Goal: Task Accomplishment & Management: Use online tool/utility

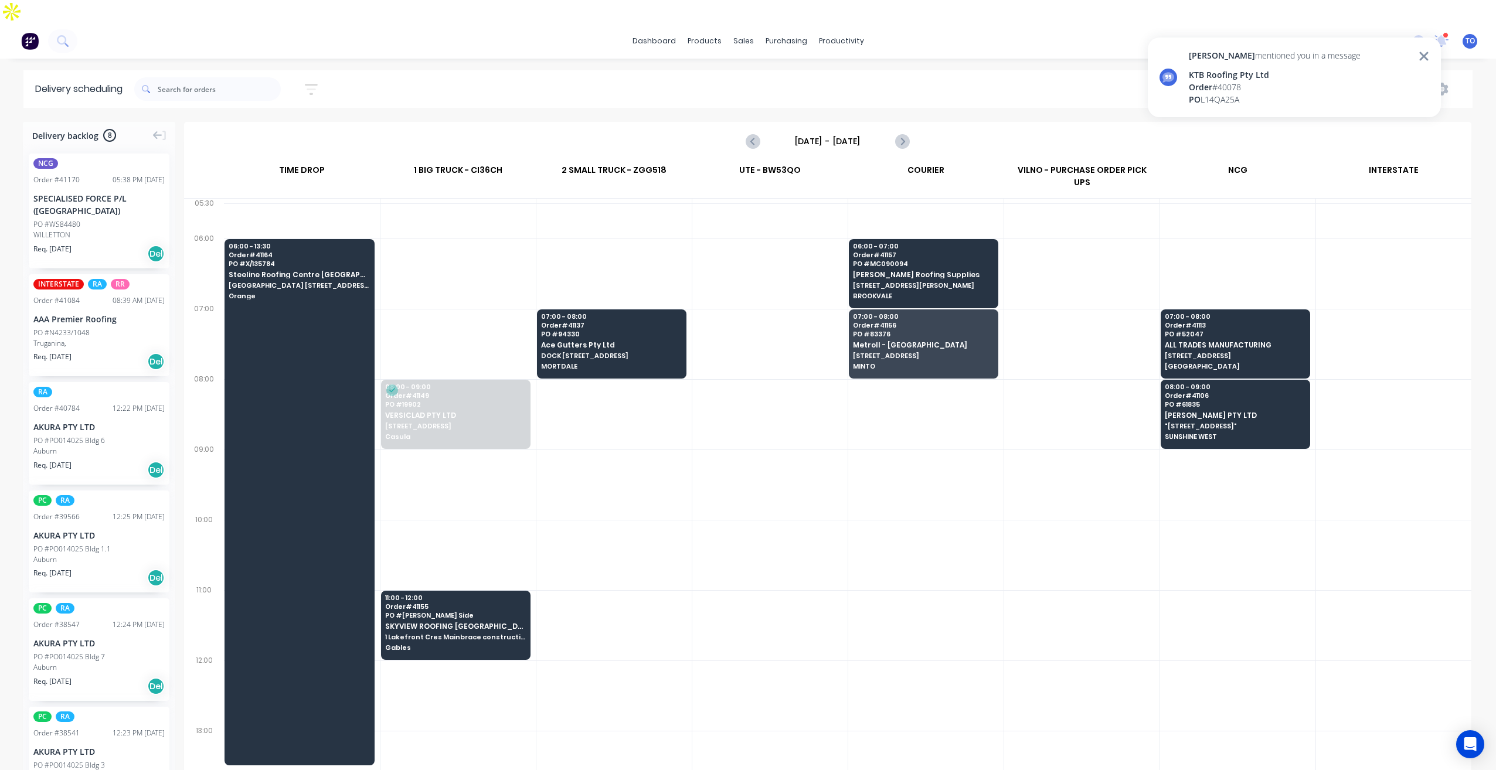
click at [1319, 79] on div "KTB Roofing Pty Ltd" at bounding box center [1275, 75] width 172 height 12
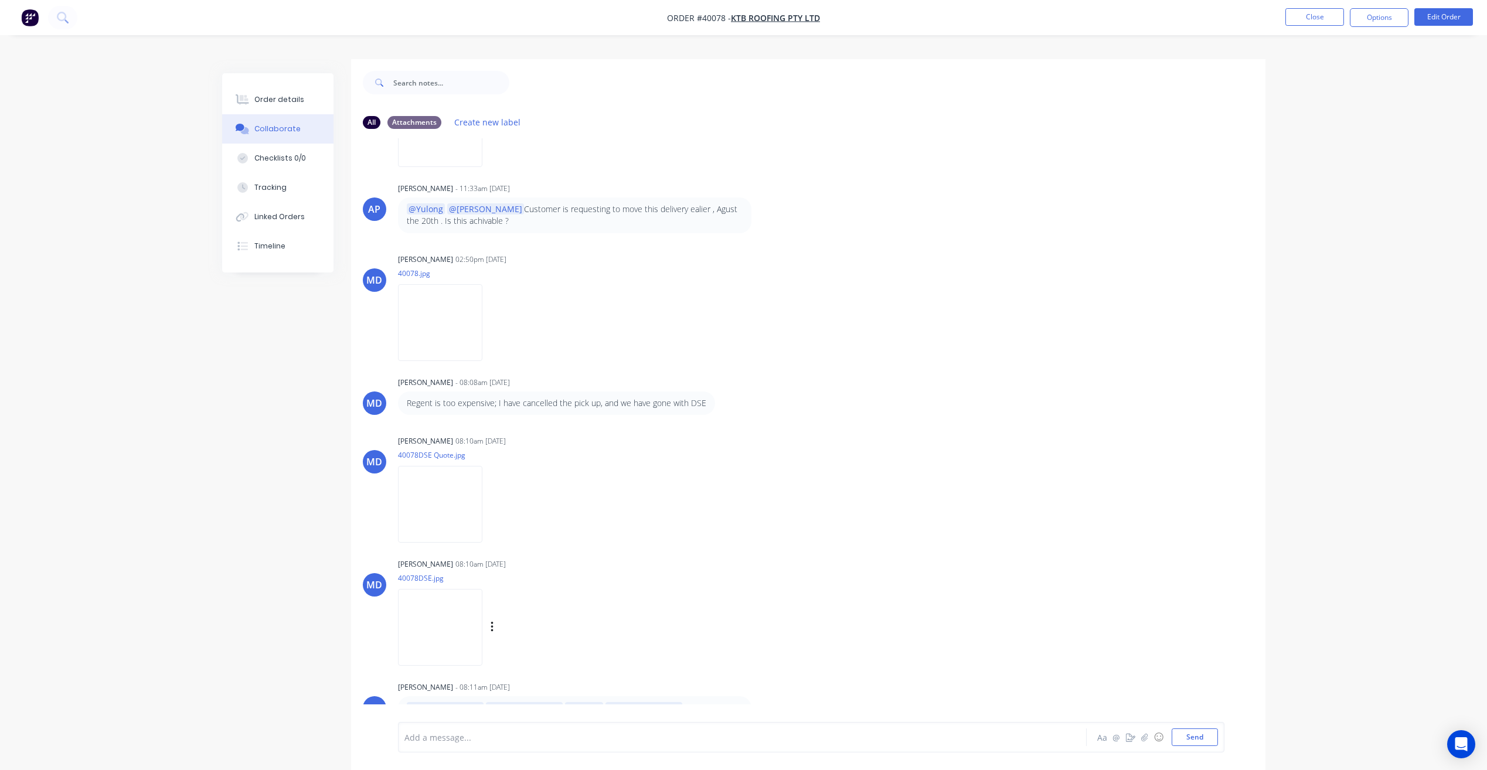
scroll to position [18, 0]
click at [460, 586] on img at bounding box center [440, 624] width 84 height 77
click at [1307, 19] on button "Close" at bounding box center [1315, 17] width 59 height 18
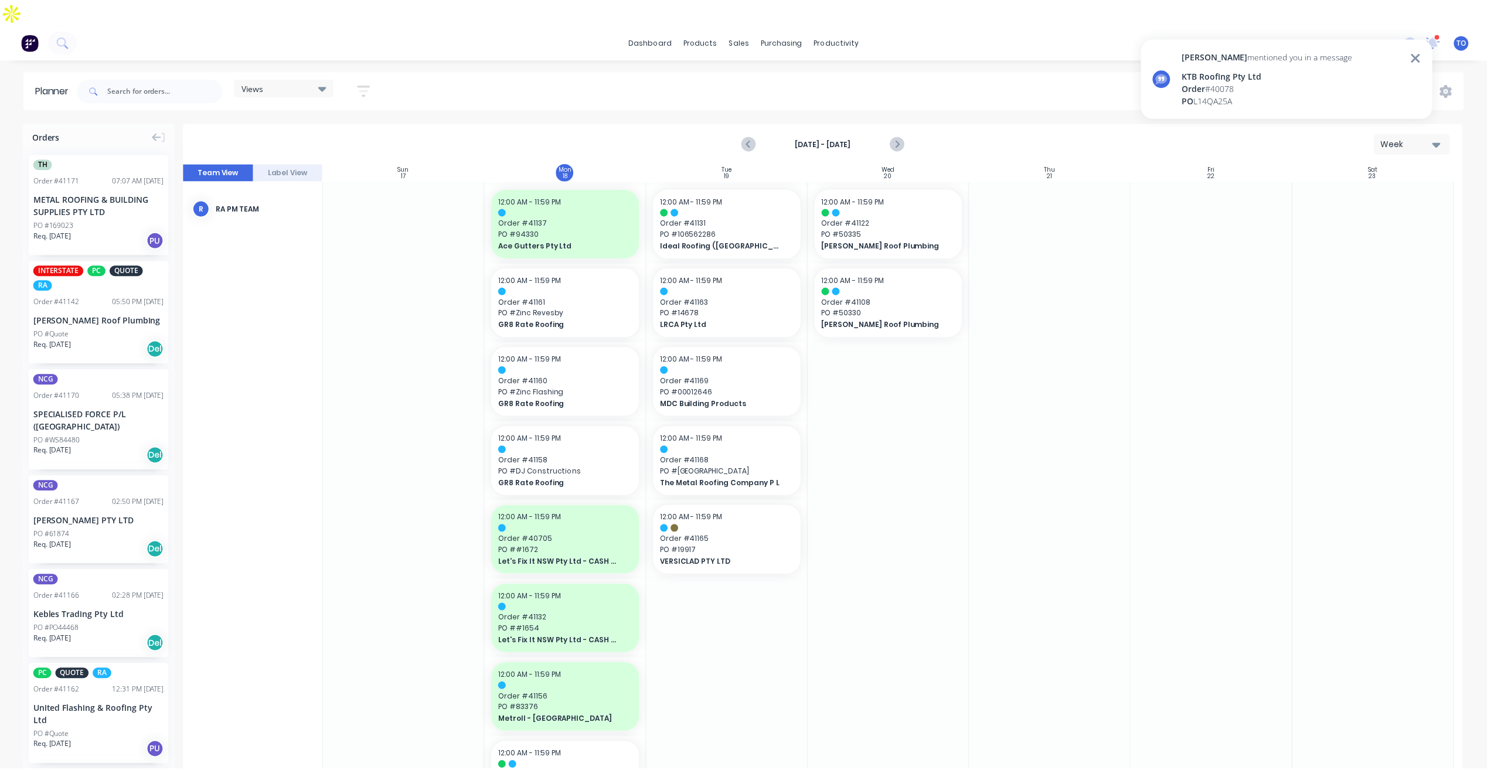
scroll to position [176, 0]
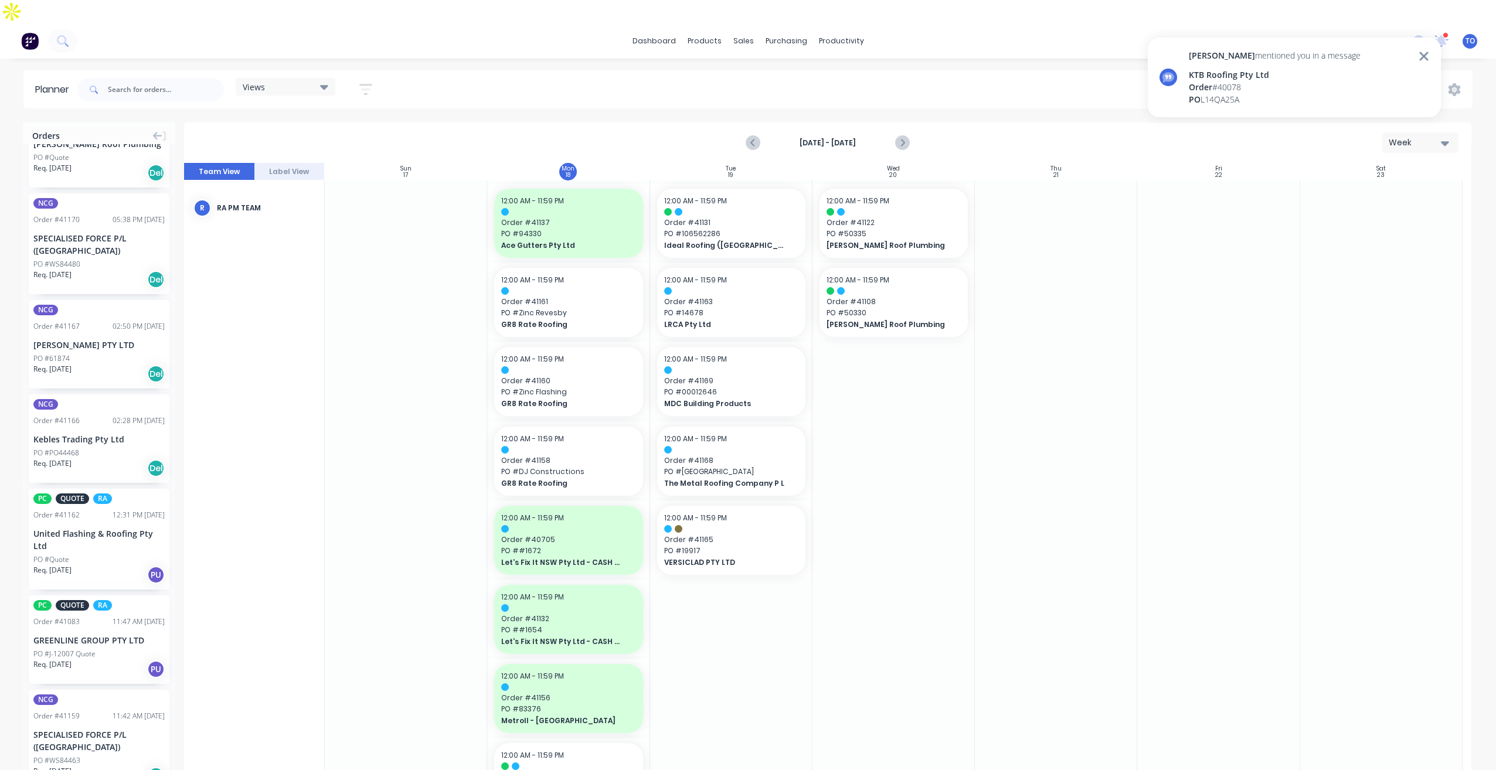
click at [1253, 79] on div "KTB Roofing Pty Ltd" at bounding box center [1275, 75] width 172 height 12
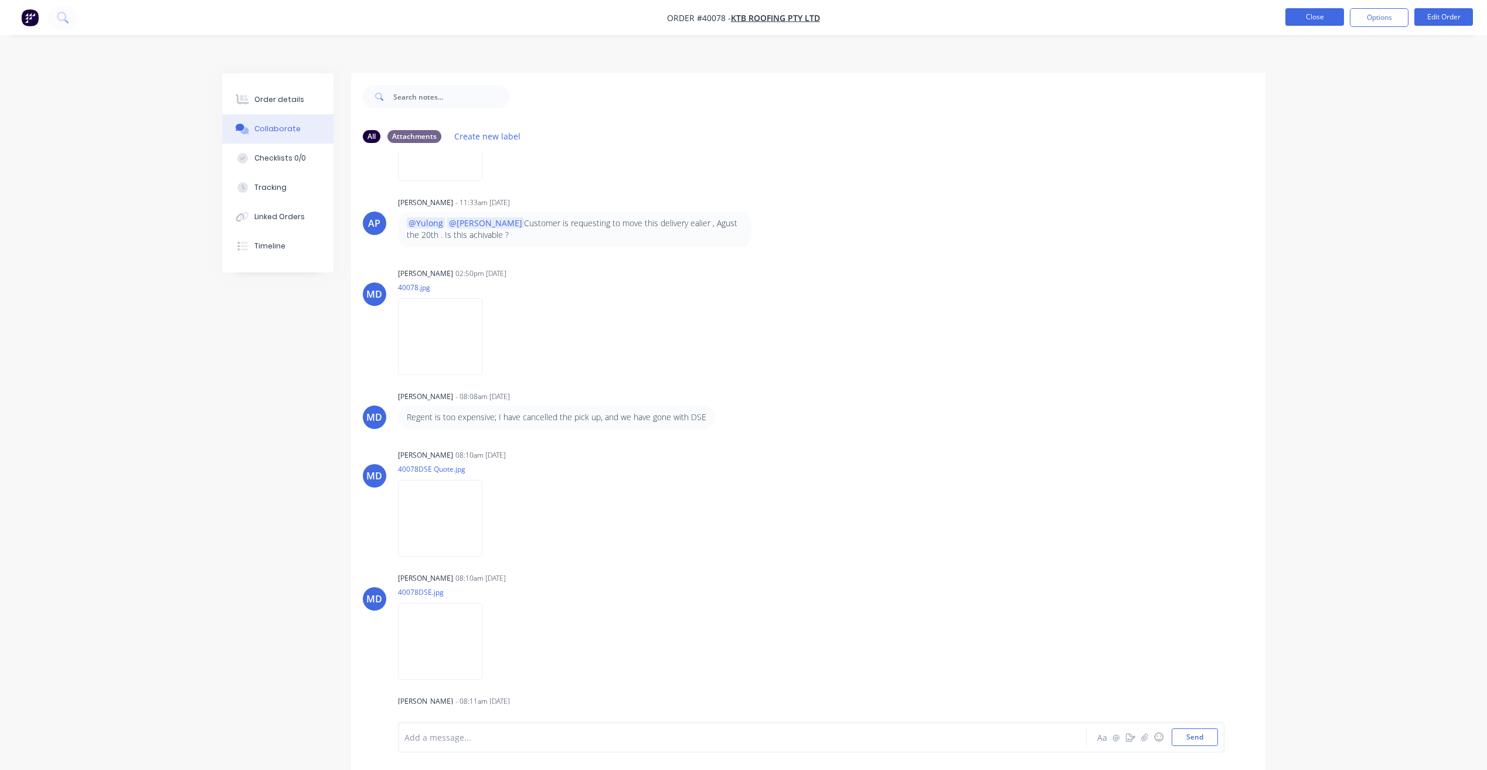
click at [1320, 19] on button "Close" at bounding box center [1315, 17] width 59 height 18
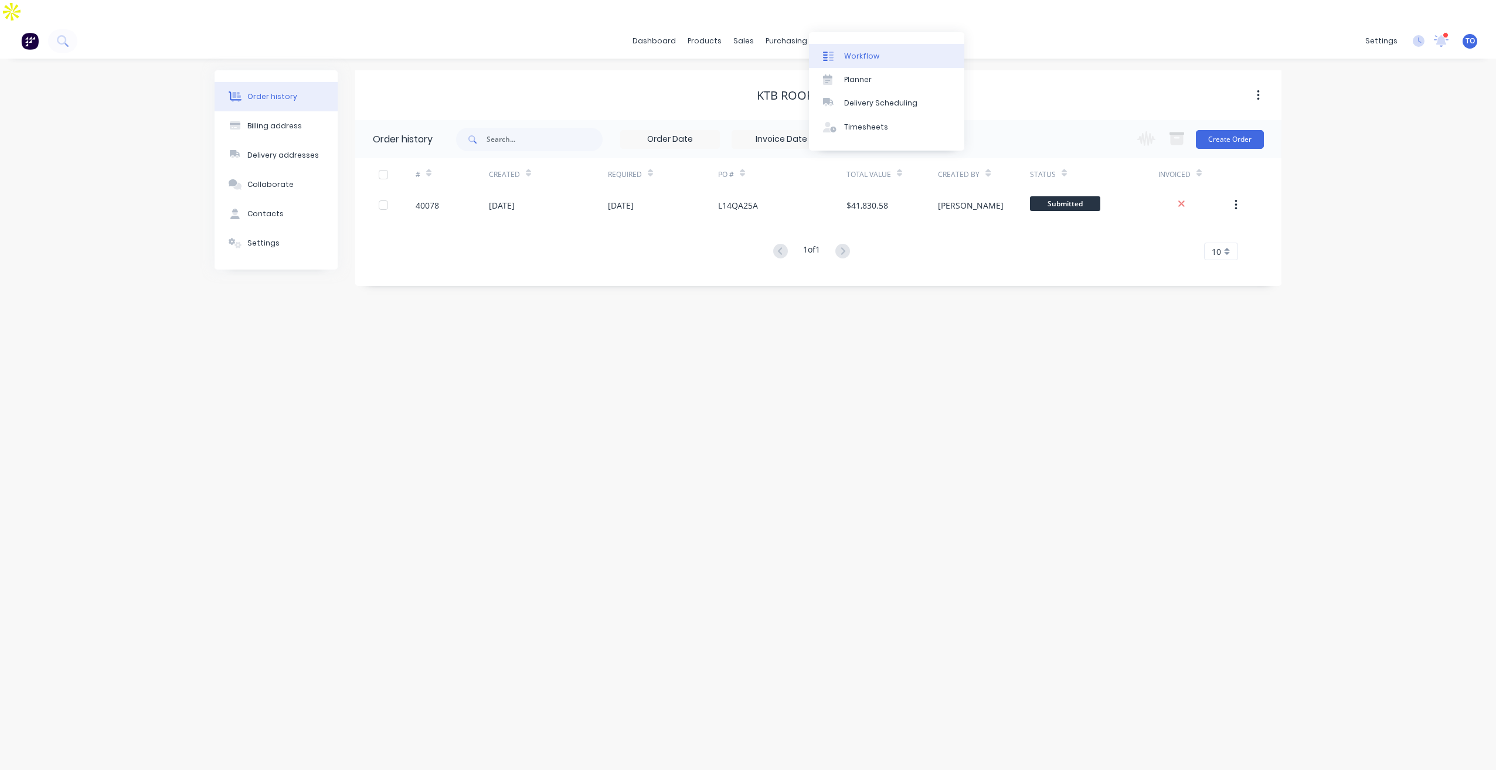
drag, startPoint x: 856, startPoint y: 59, endPoint x: 848, endPoint y: 59, distance: 7.6
click at [854, 57] on div "Workflow" at bounding box center [861, 56] width 35 height 11
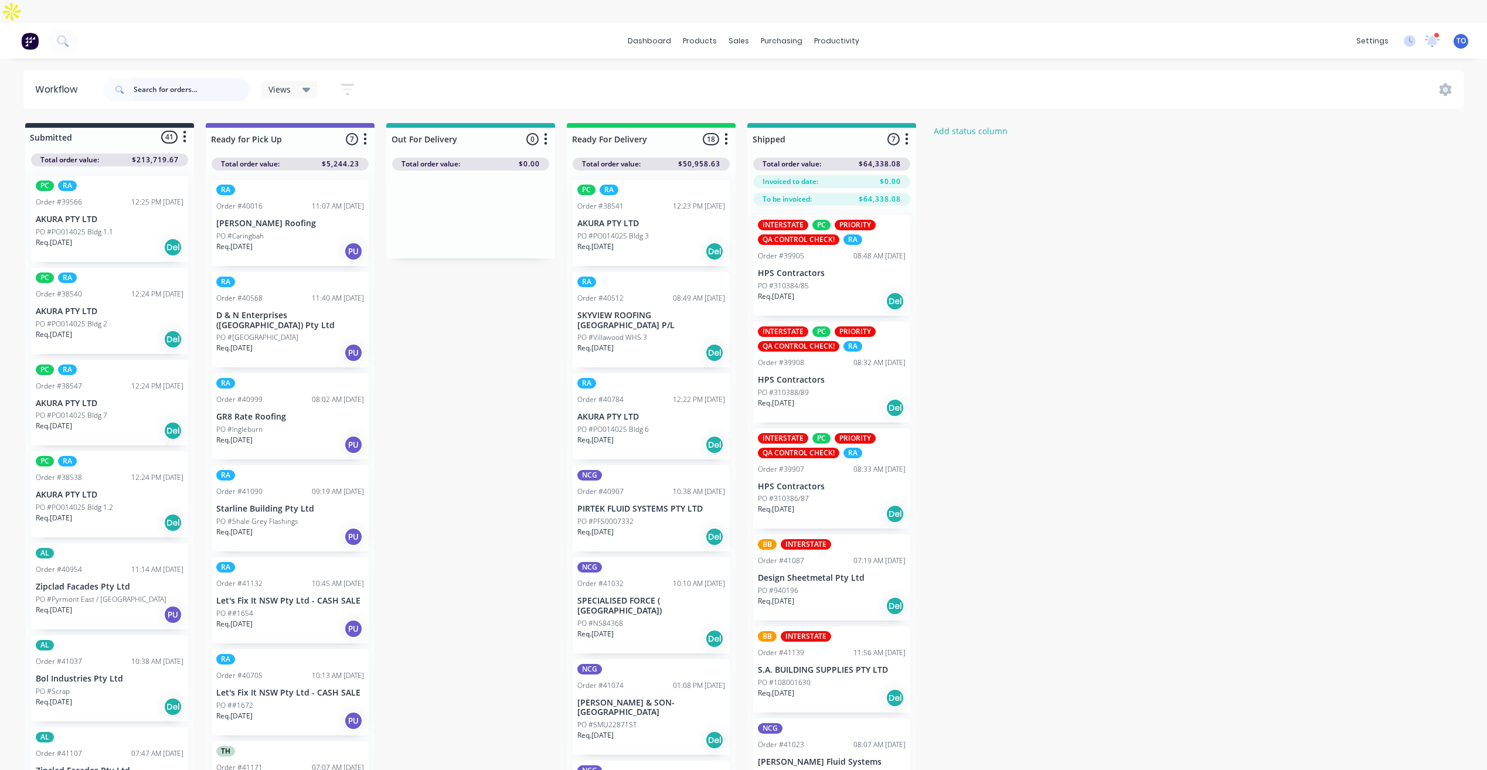
click at [167, 78] on input "text" at bounding box center [192, 89] width 116 height 23
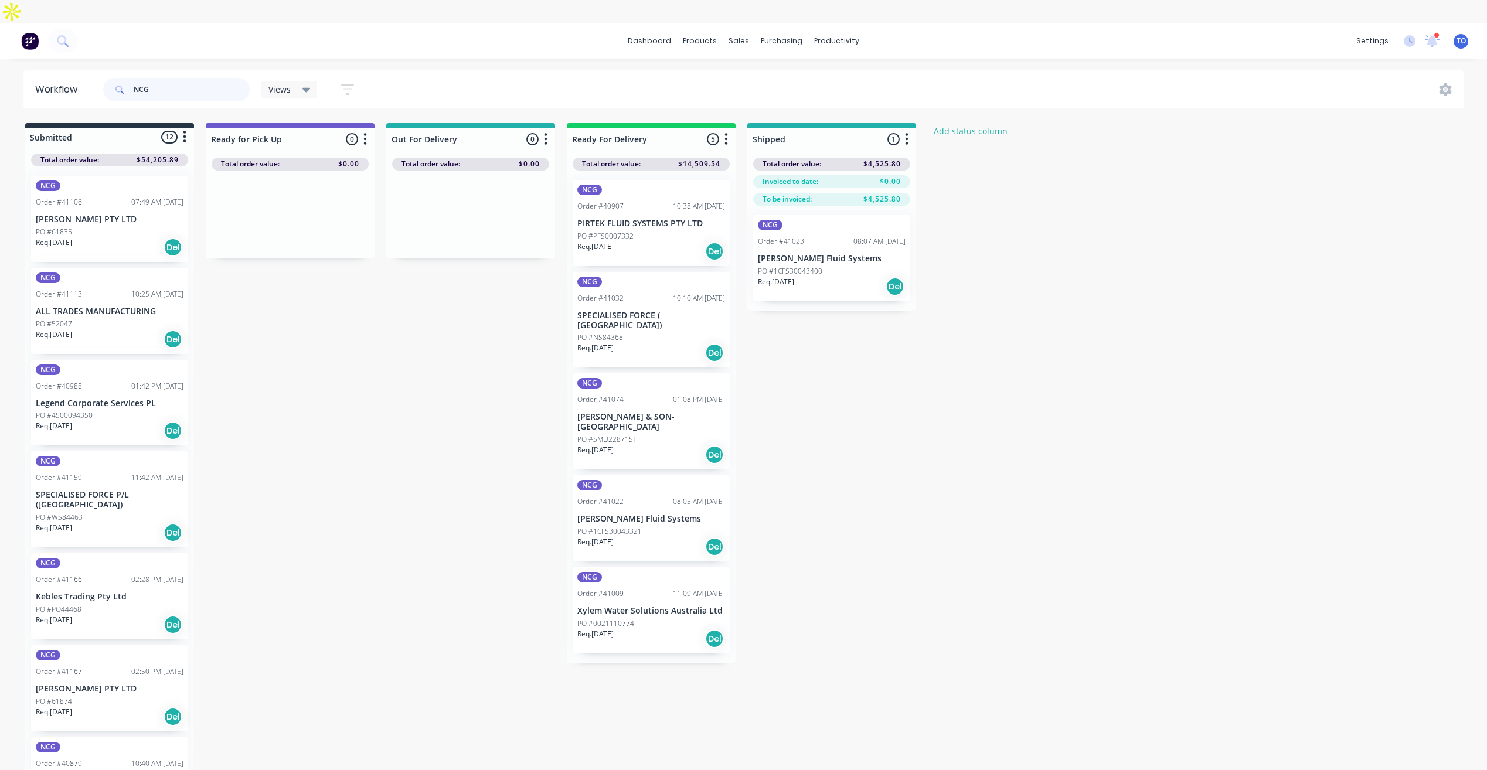
type input "NCG"
click at [1058, 123] on div "Add status column" at bounding box center [1012, 131] width 169 height 16
